Goal: Obtain resource: Obtain resource

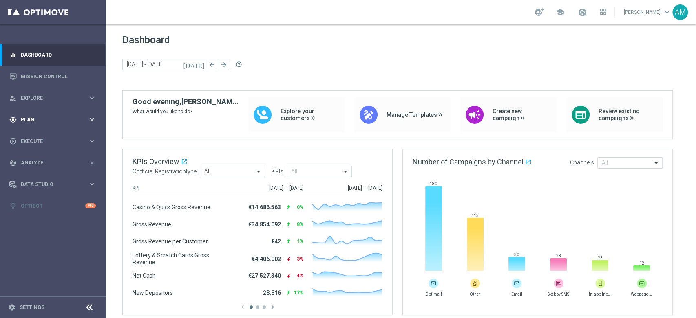
click at [68, 121] on span "Plan" at bounding box center [54, 119] width 67 height 5
click at [83, 97] on span "Explore" at bounding box center [54, 98] width 67 height 5
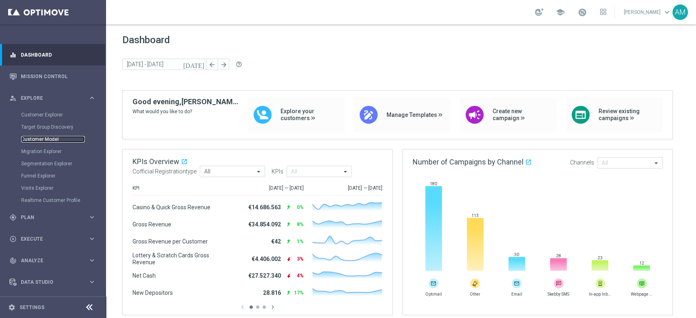
click at [50, 139] on link "Customer Model" at bounding box center [53, 139] width 64 height 7
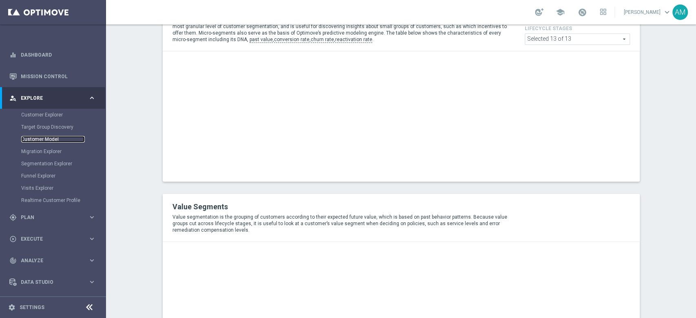
scroll to position [496, 0]
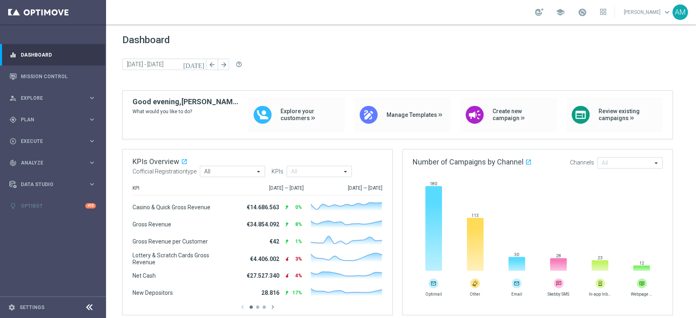
click at [653, 9] on link "Antonio Malacari keyboard_arrow_down" at bounding box center [647, 12] width 49 height 12
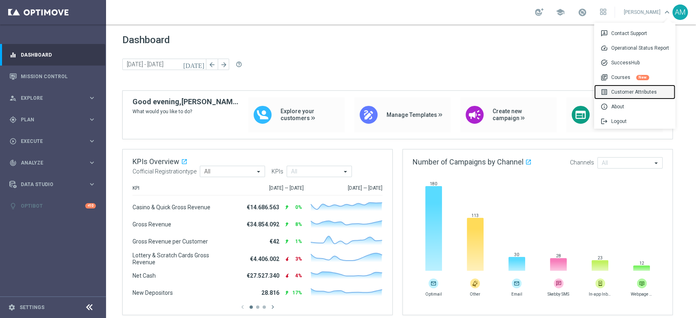
click at [637, 94] on div "list_alt Customer Attributes" at bounding box center [634, 92] width 81 height 15
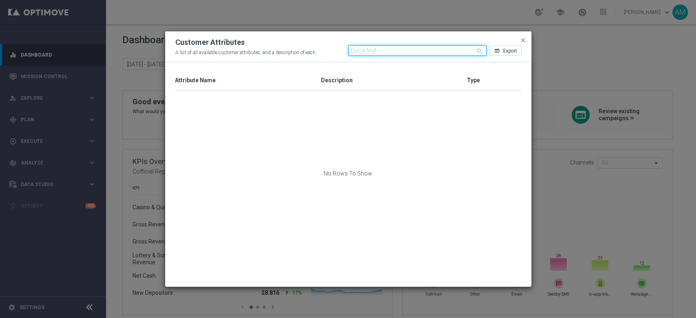
click at [395, 52] on input "text" at bounding box center [417, 50] width 138 height 11
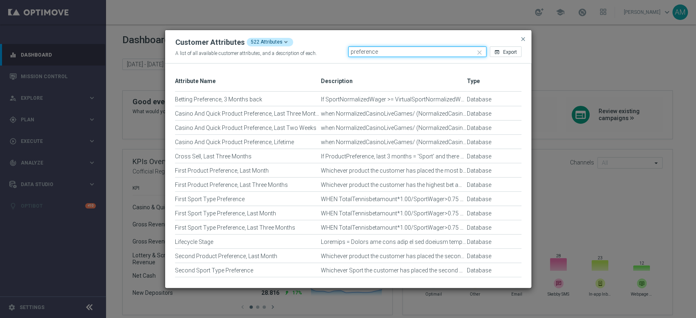
click at [367, 53] on input "preference" at bounding box center [417, 51] width 138 height 11
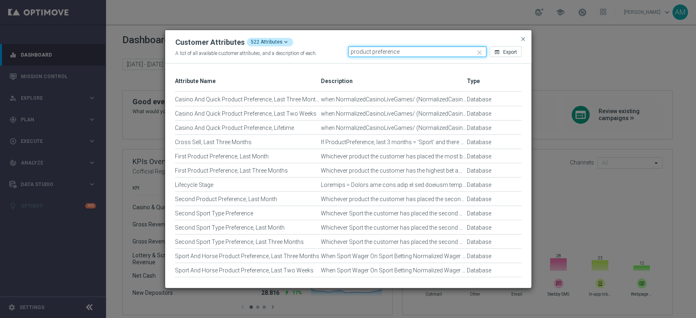
click at [390, 53] on input "product preference" at bounding box center [417, 51] width 138 height 11
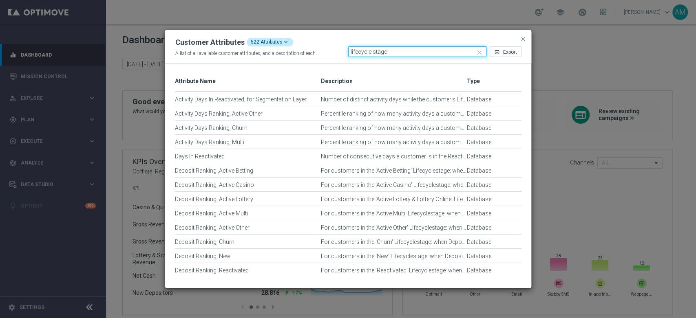
type input "lifecycle stage"
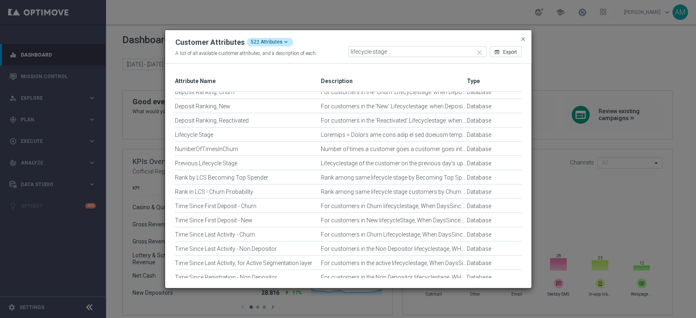
scroll to position [142, 0]
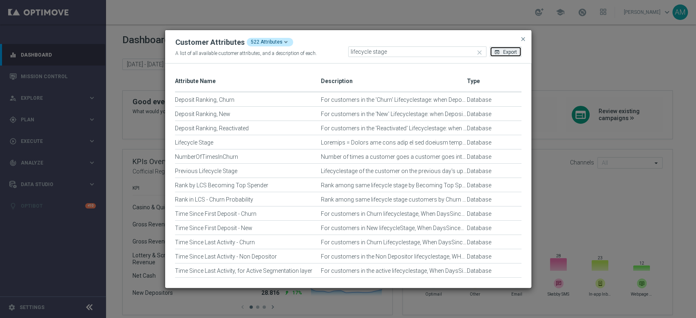
click at [503, 49] on span "Export" at bounding box center [510, 52] width 14 height 6
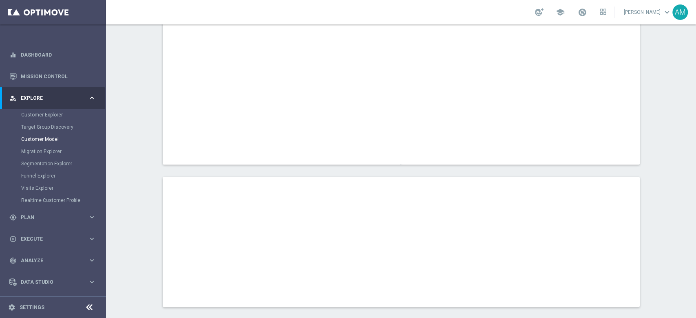
scroll to position [136, 0]
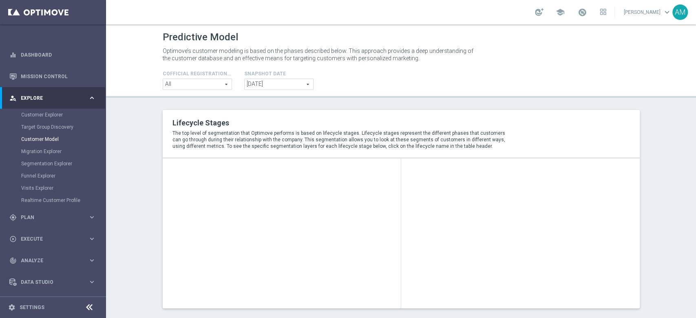
type input "Visitors"
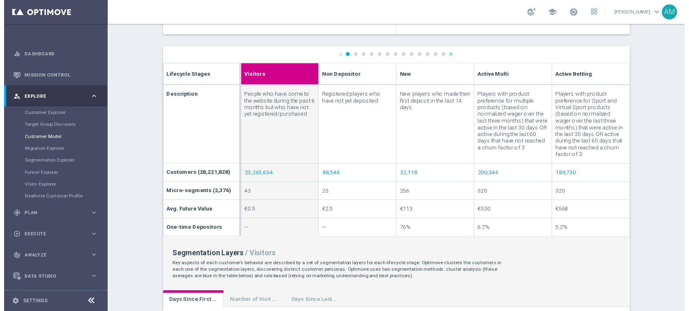
scroll to position [295, 0]
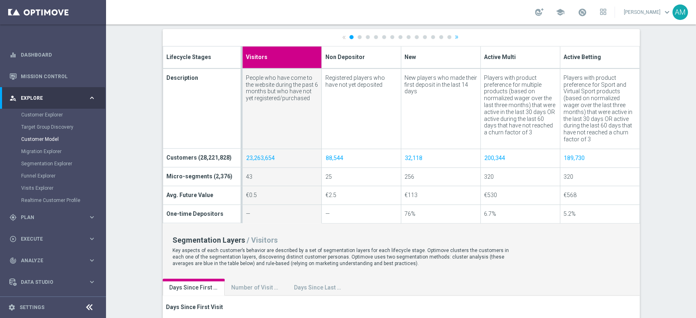
drag, startPoint x: 695, startPoint y: 135, endPoint x: 695, endPoint y: 147, distance: 12.2
click at [695, 147] on div "Predictive Model Optimove’s customer modeling is based on the phases described …" at bounding box center [401, 171] width 590 height 294
